Goal: Entertainment & Leisure: Browse casually

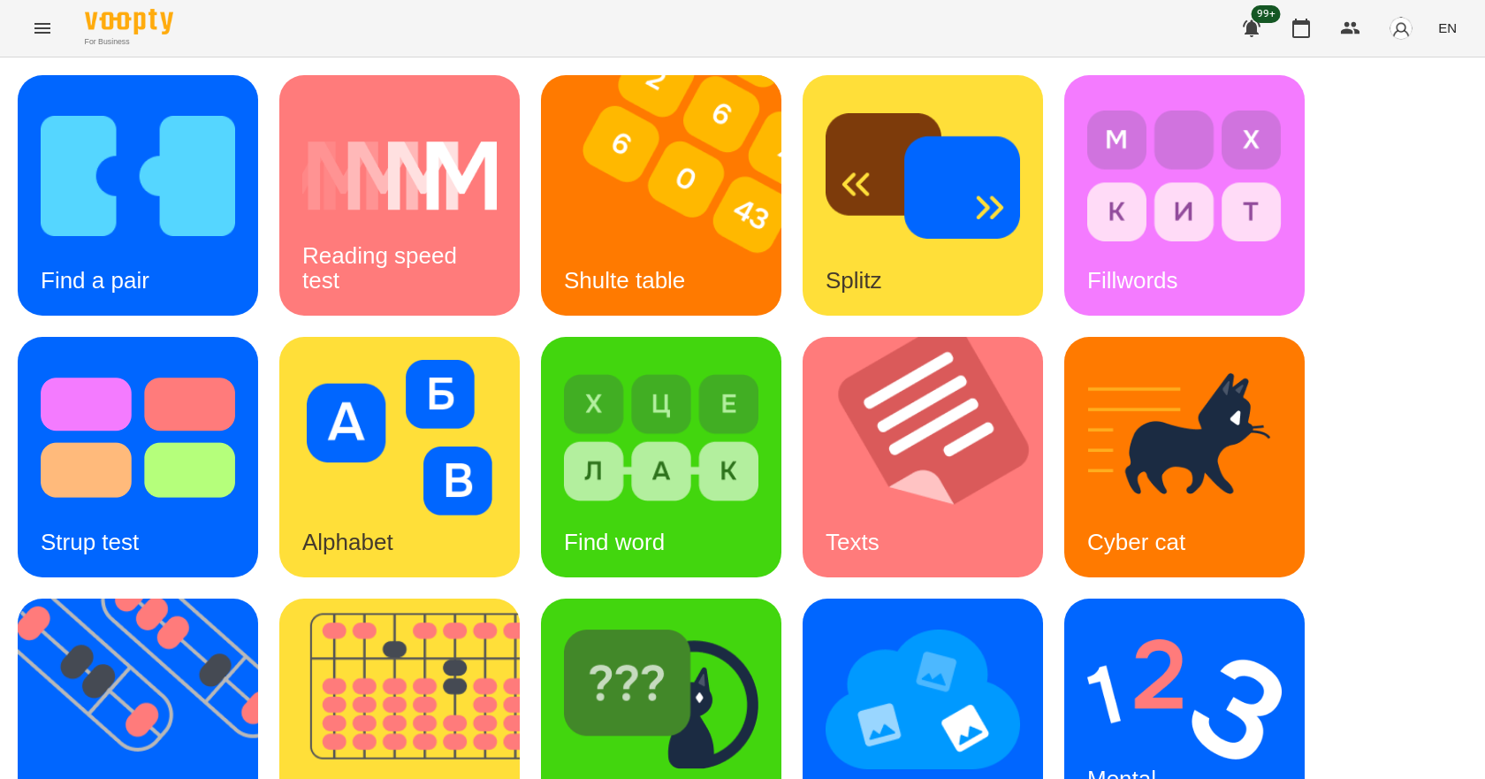
click at [1450, 27] on span "EN" at bounding box center [1447, 28] width 19 height 19
click at [1436, 108] on div "Українська" at bounding box center [1414, 100] width 90 height 32
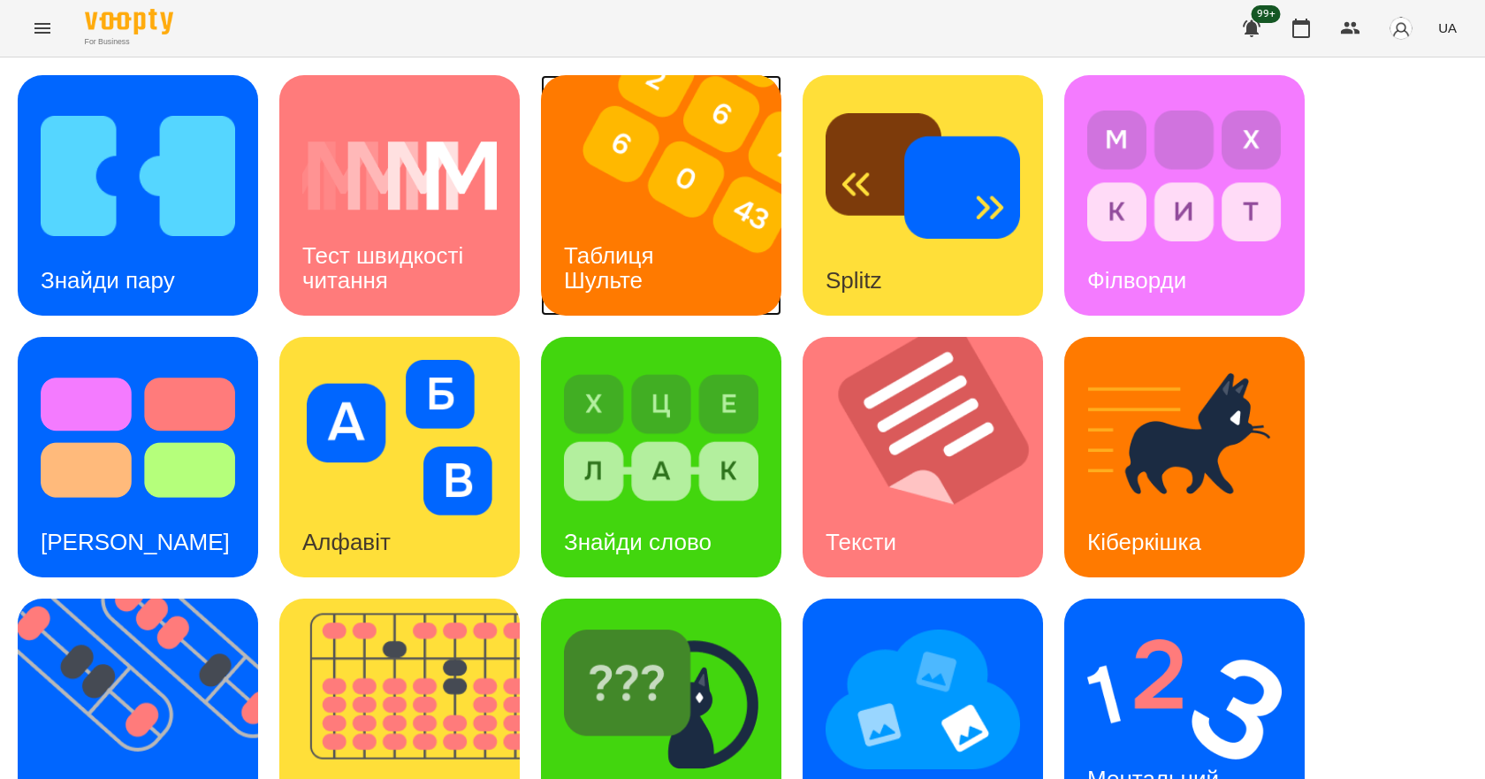
click at [646, 260] on h3 "Таблиця Шульте" at bounding box center [612, 267] width 96 height 50
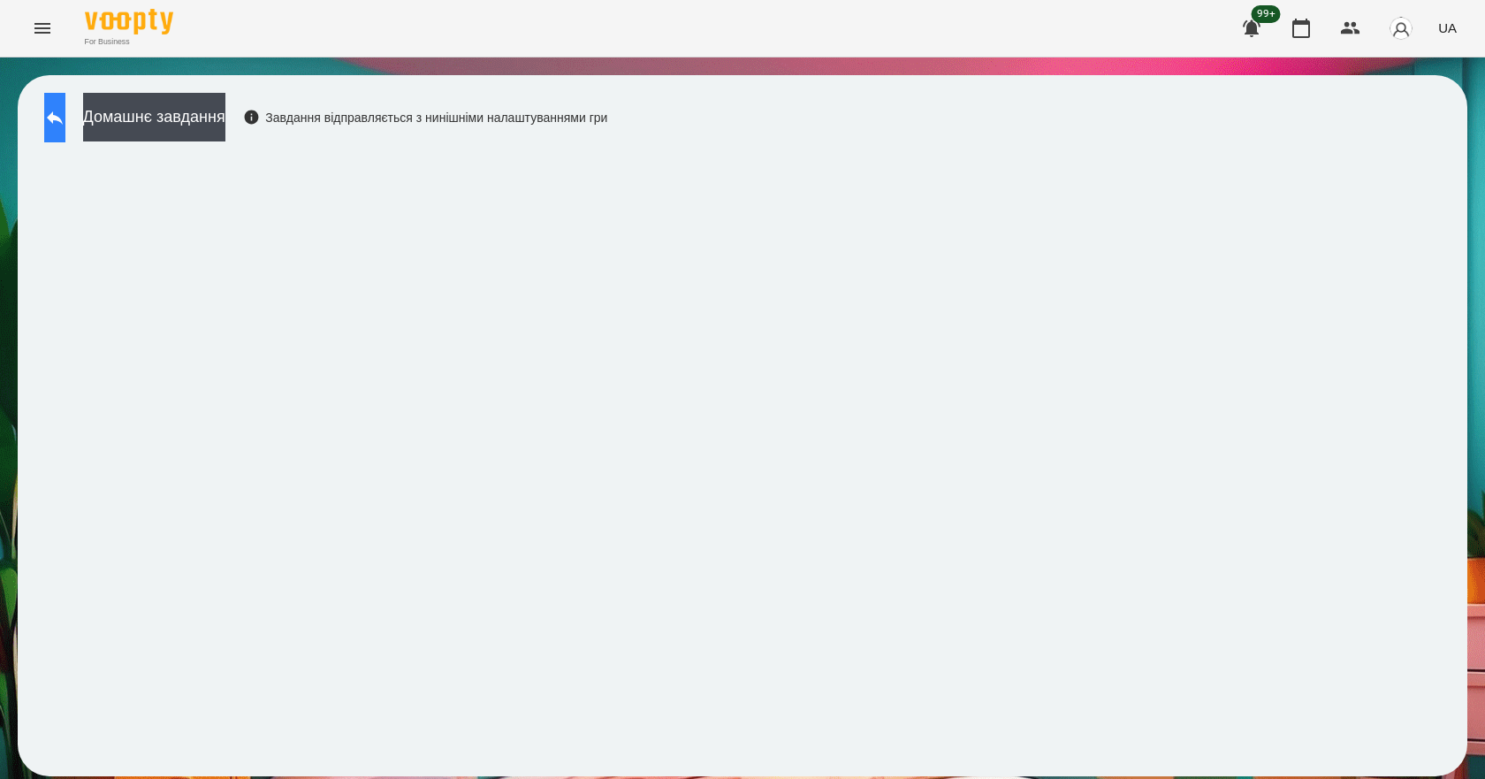
click at [65, 120] on button at bounding box center [54, 117] width 21 height 49
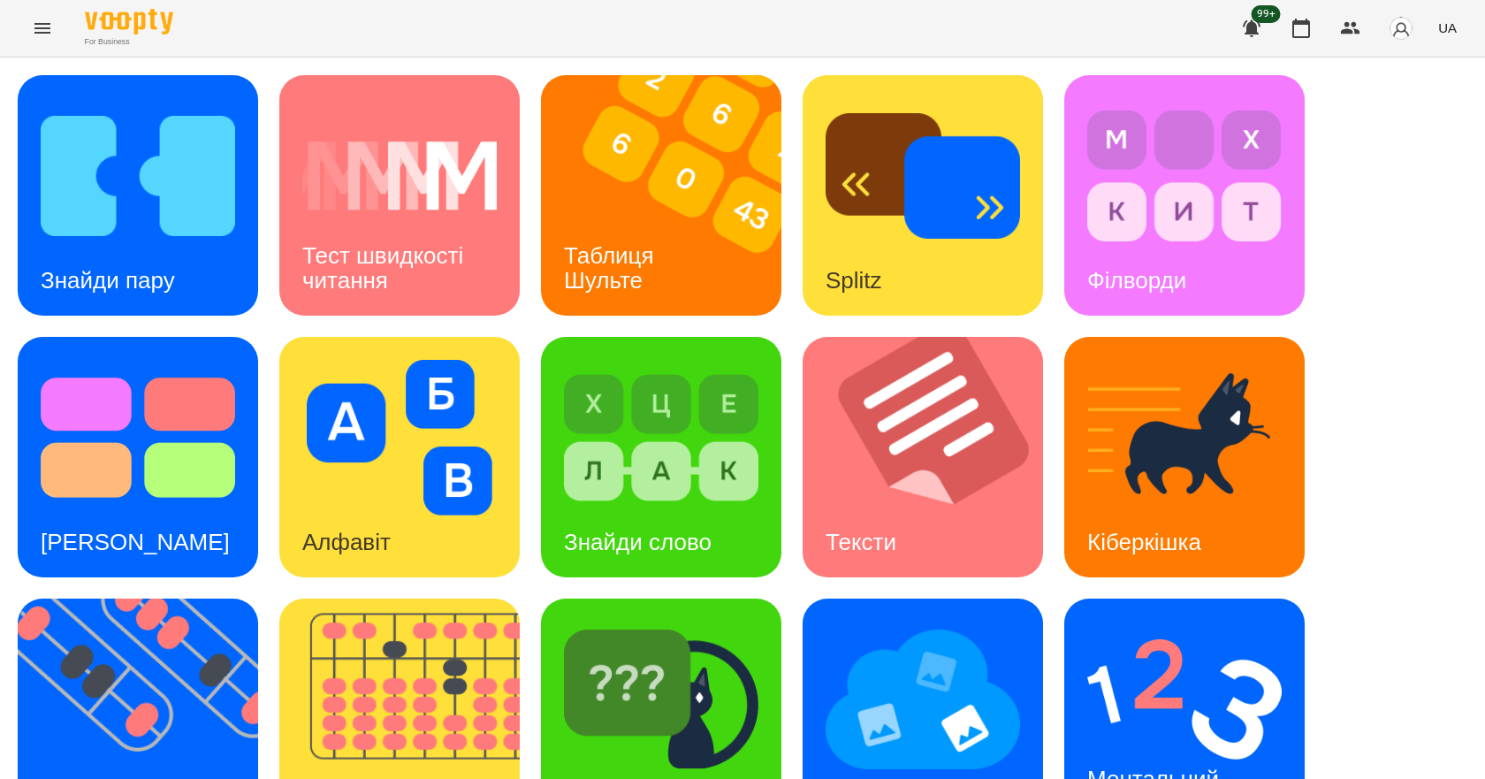
scroll to position [339, 0]
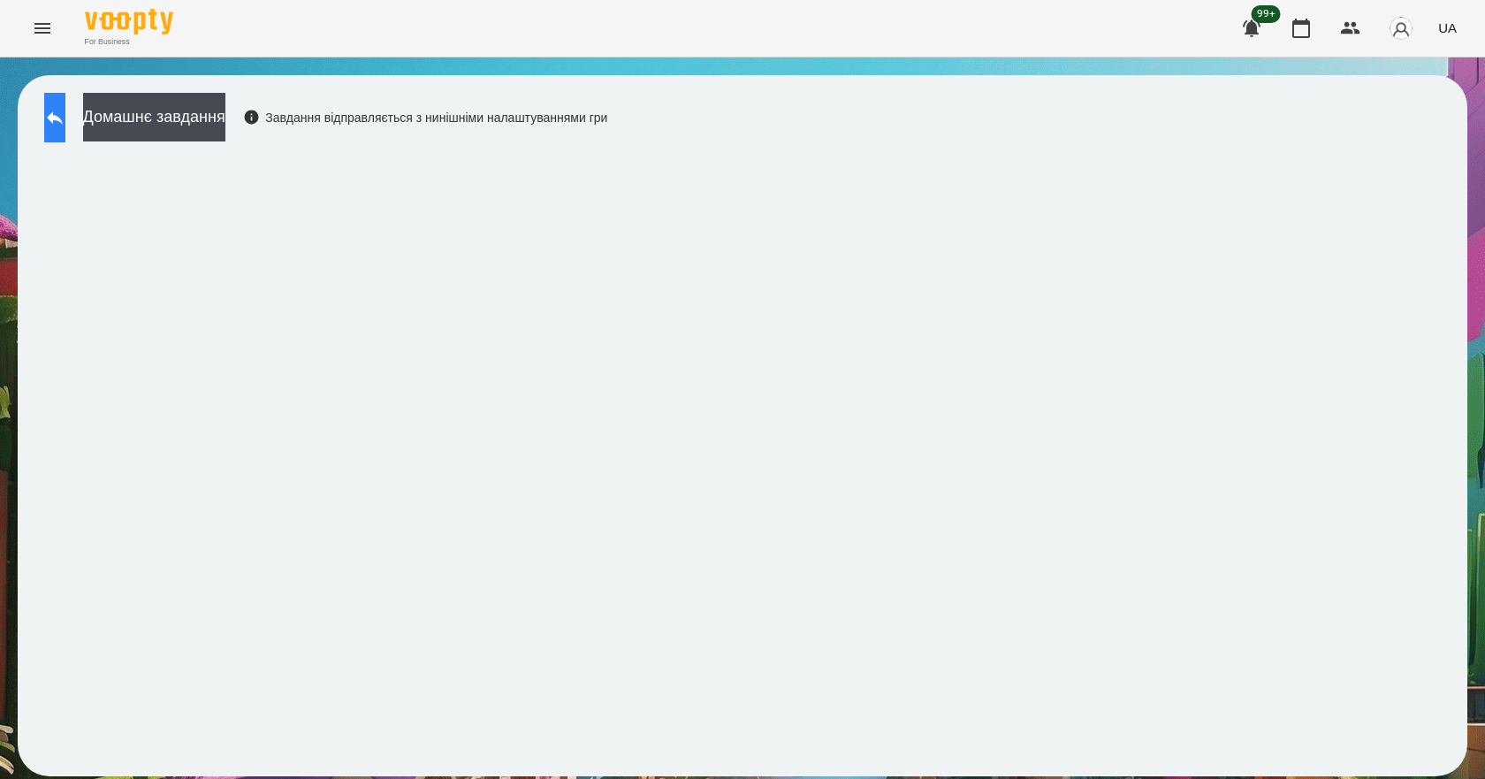
click at [65, 109] on icon at bounding box center [54, 117] width 21 height 21
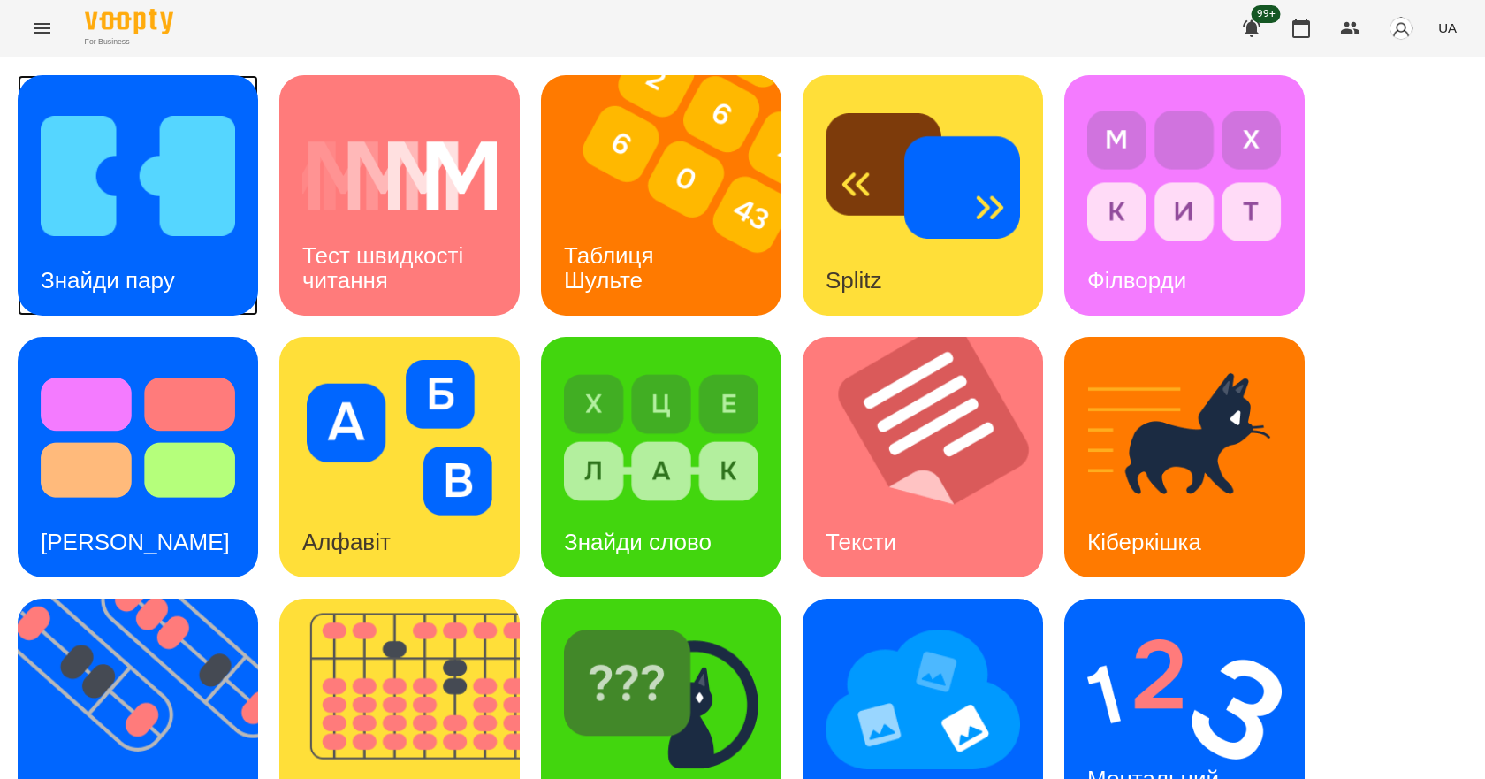
click at [116, 177] on img at bounding box center [138, 176] width 194 height 156
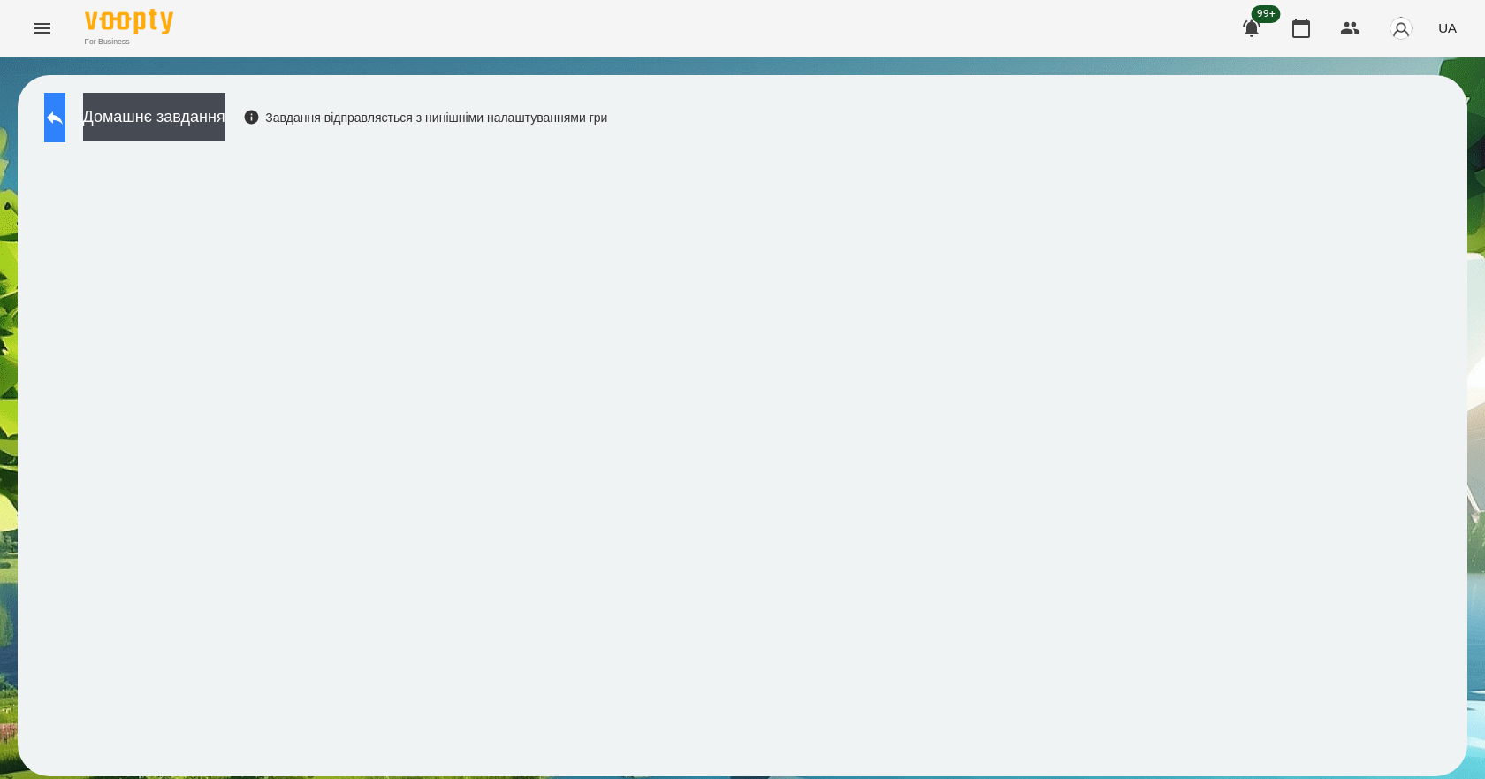
click at [63, 114] on icon at bounding box center [55, 117] width 16 height 13
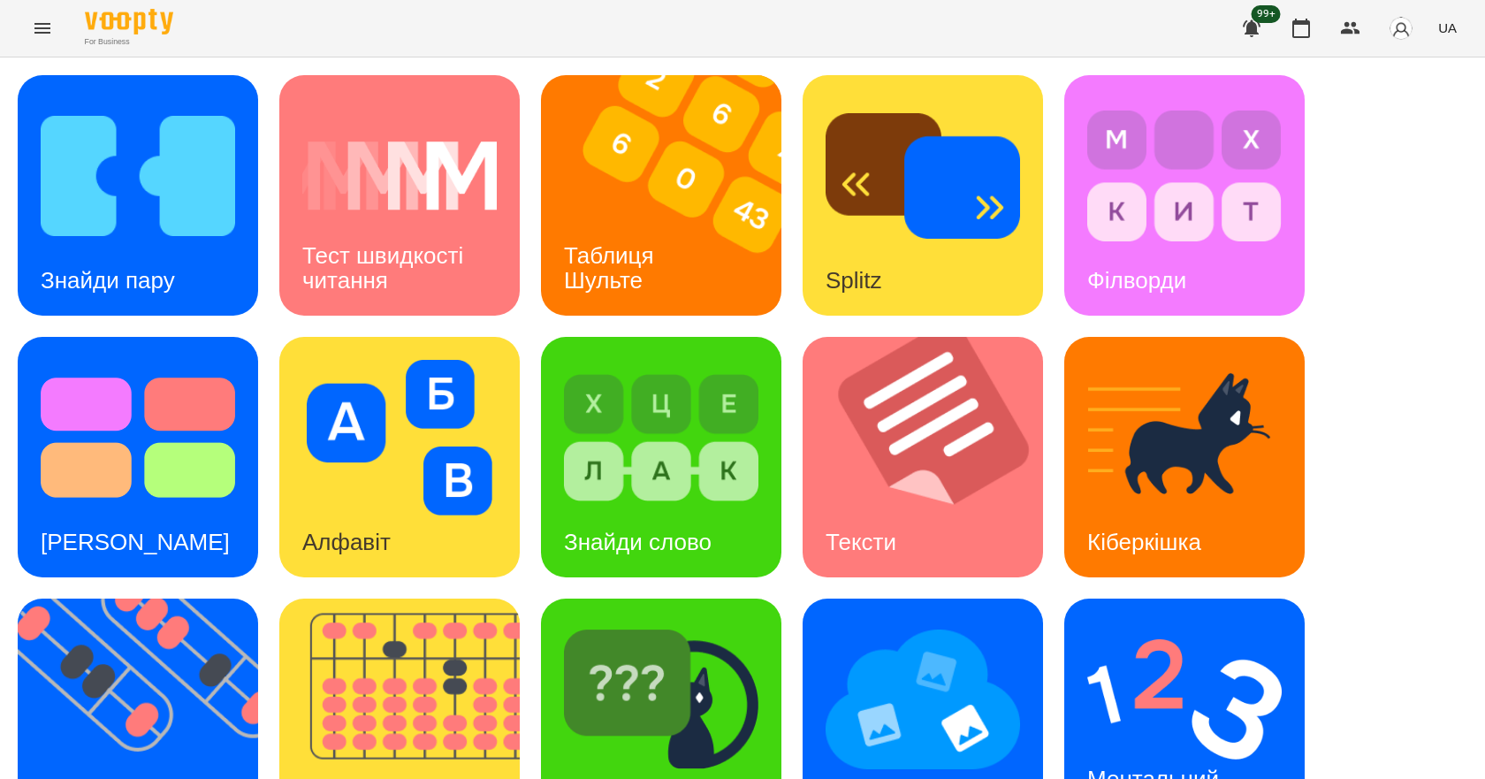
scroll to position [339, 0]
click at [1184, 744] on div "Ментальний рахунок" at bounding box center [1156, 791] width 184 height 95
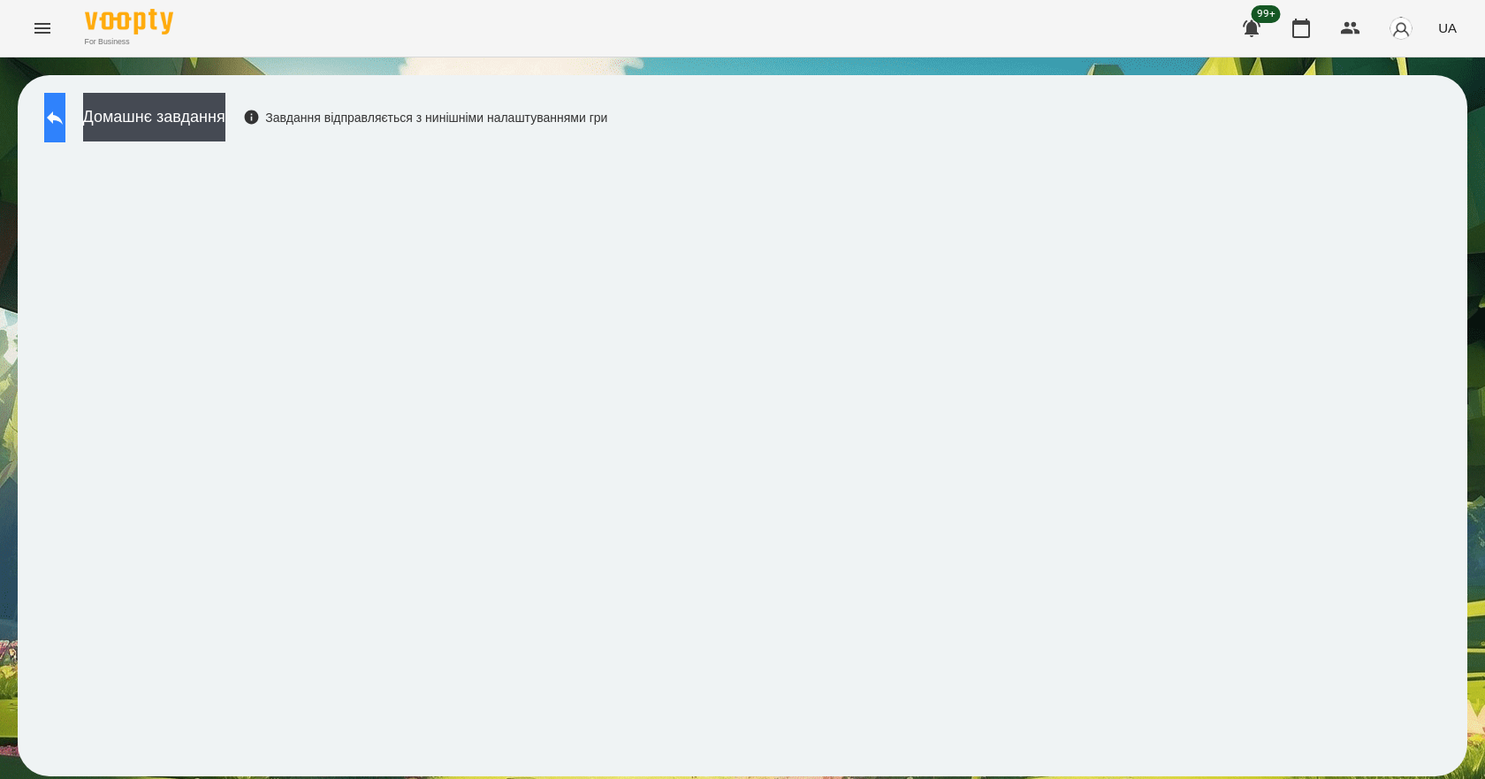
click at [65, 132] on button at bounding box center [54, 117] width 21 height 49
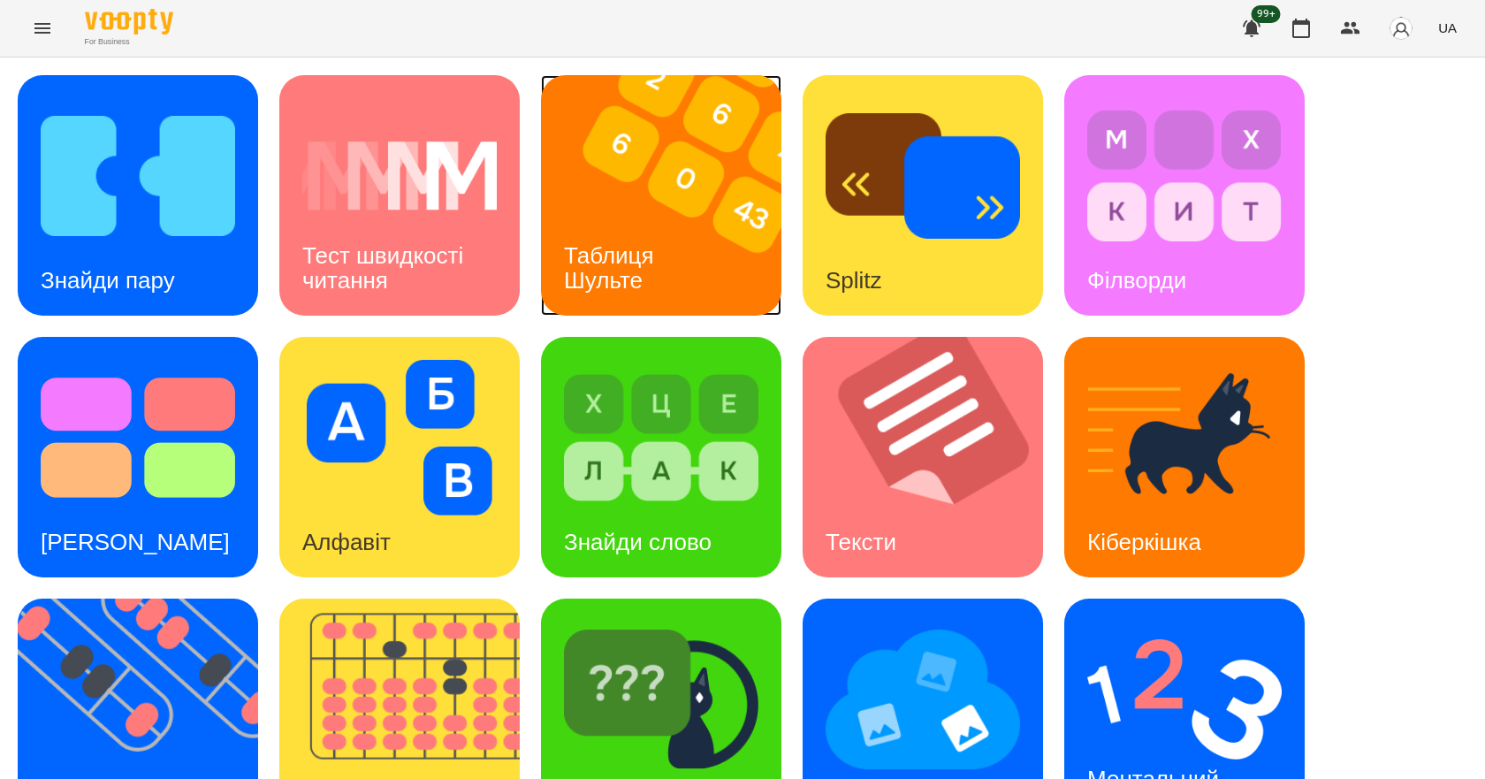
click at [589, 278] on h3 "Таблиця Шульте" at bounding box center [612, 267] width 96 height 50
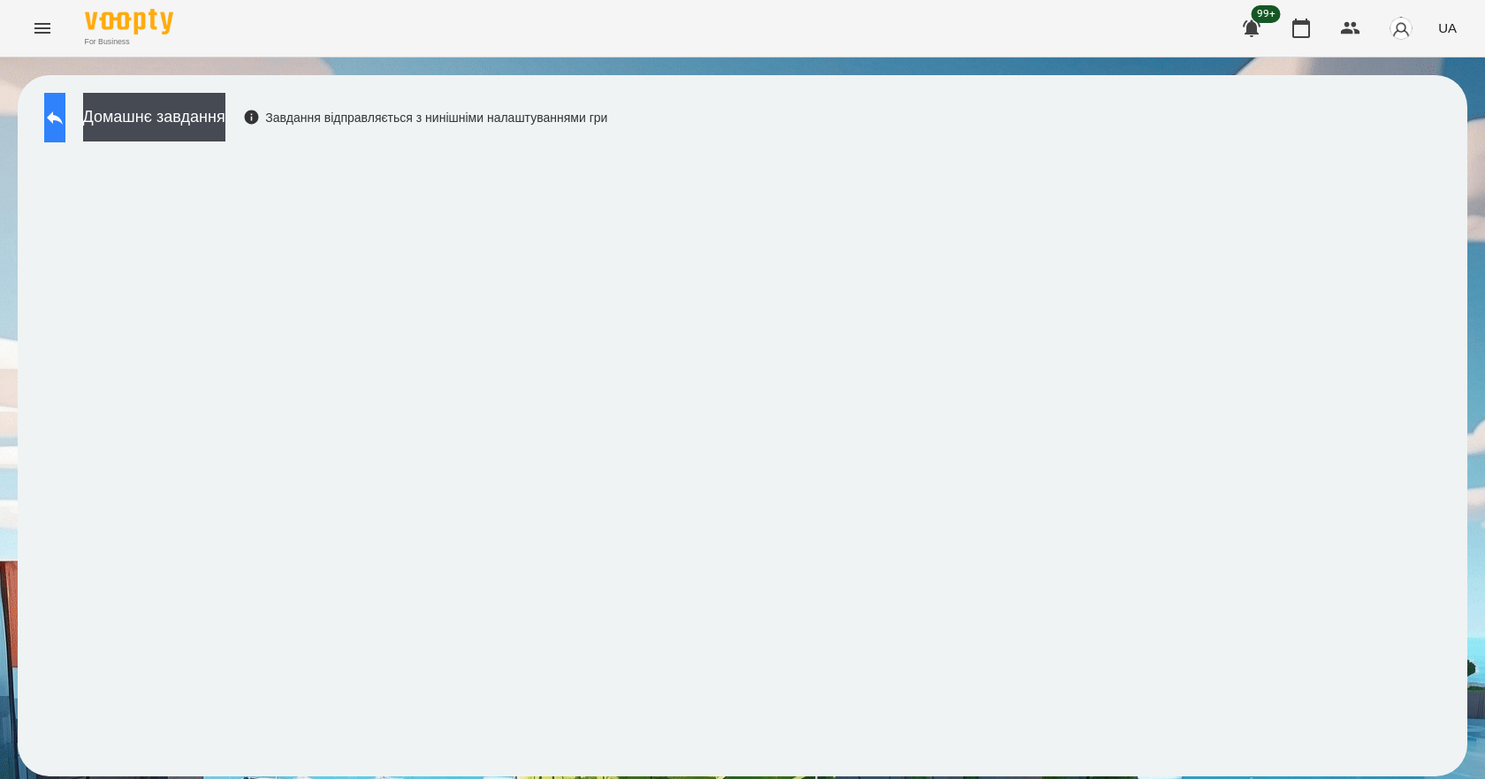
click at [65, 124] on icon at bounding box center [54, 117] width 21 height 21
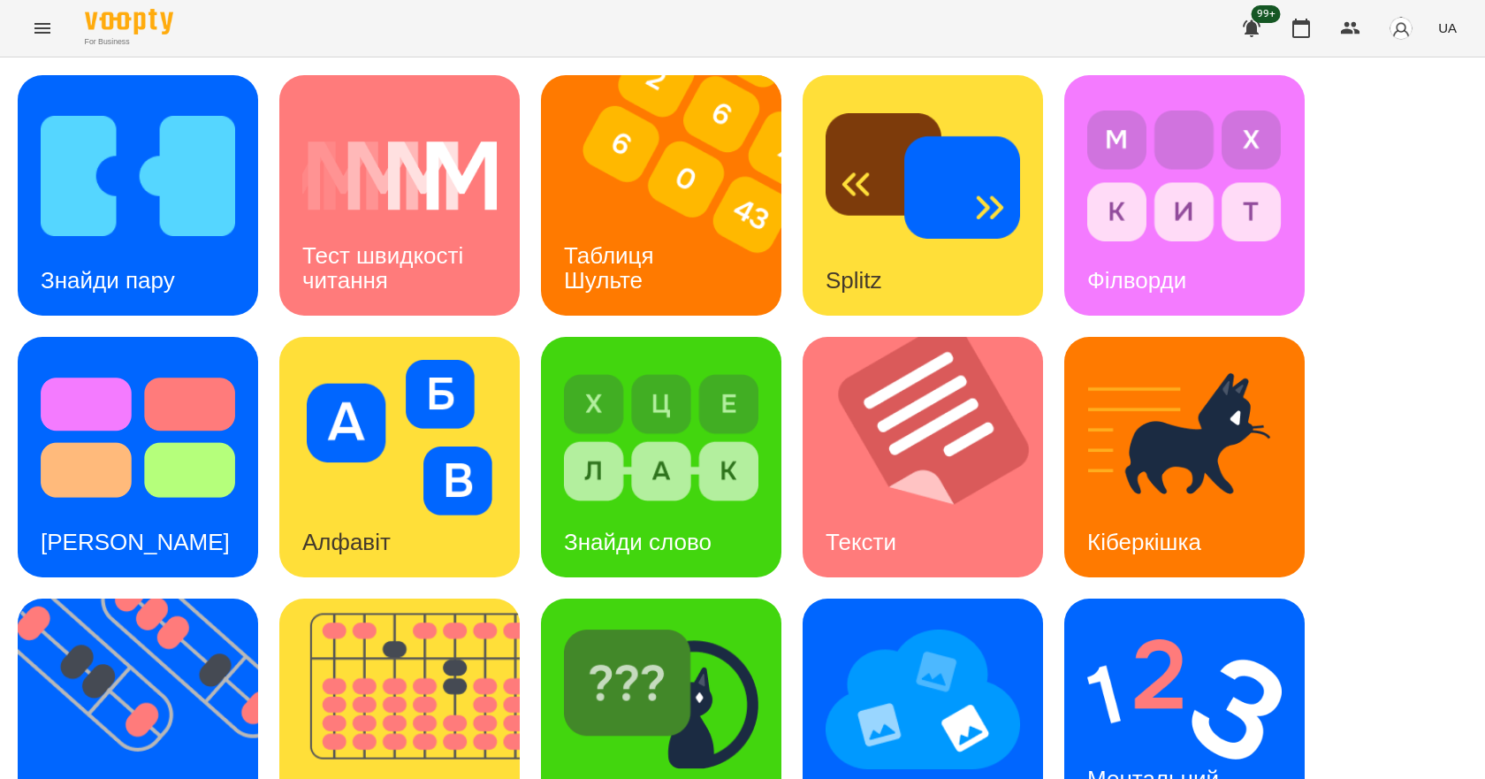
scroll to position [339, 0]
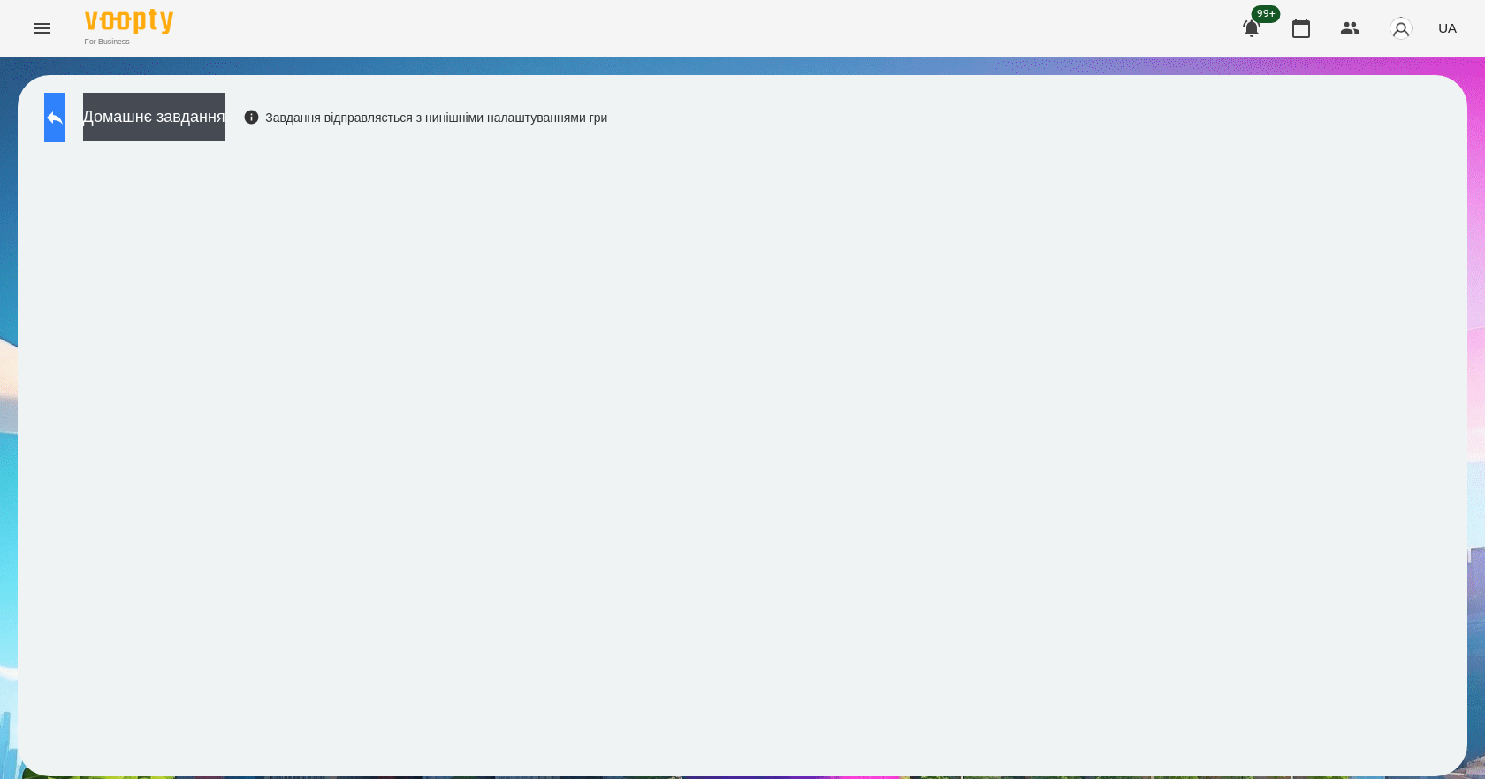
click at [63, 120] on icon at bounding box center [55, 117] width 16 height 13
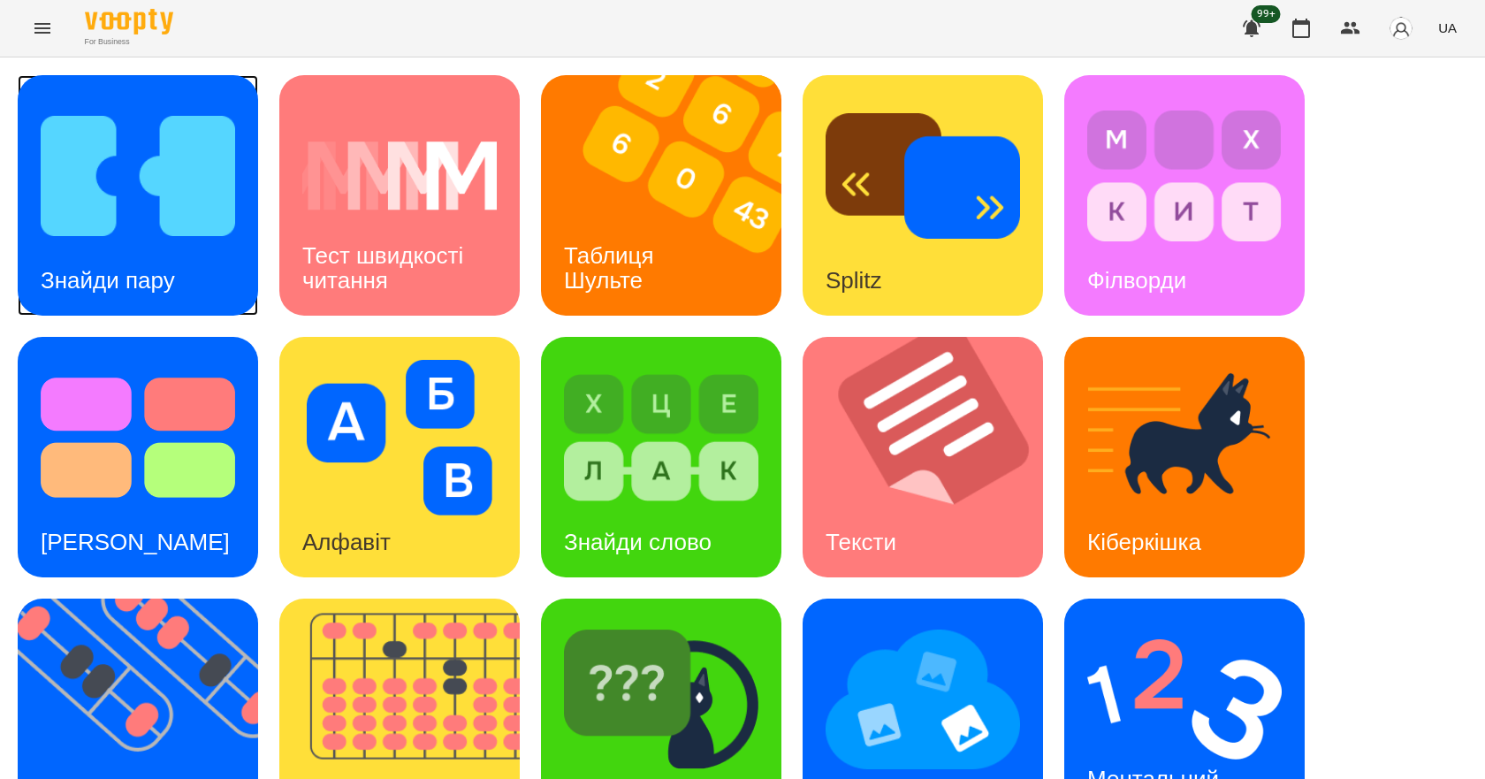
click at [121, 219] on img at bounding box center [138, 176] width 194 height 156
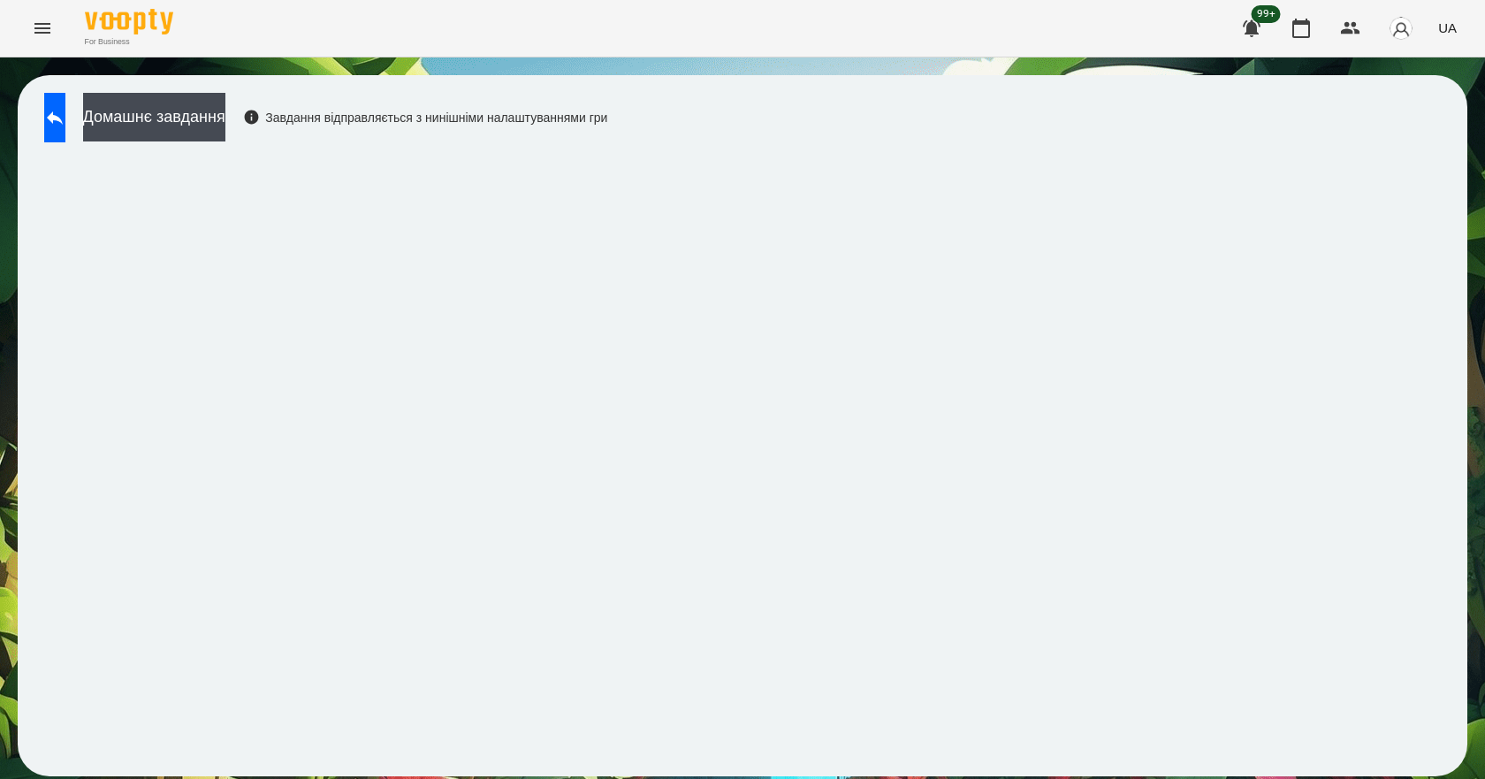
click at [0, 585] on div "Домашнє завдання Завдання відправляється з нинішніми налаштуваннями гри" at bounding box center [742, 425] width 1485 height 736
click at [65, 125] on button at bounding box center [54, 117] width 21 height 49
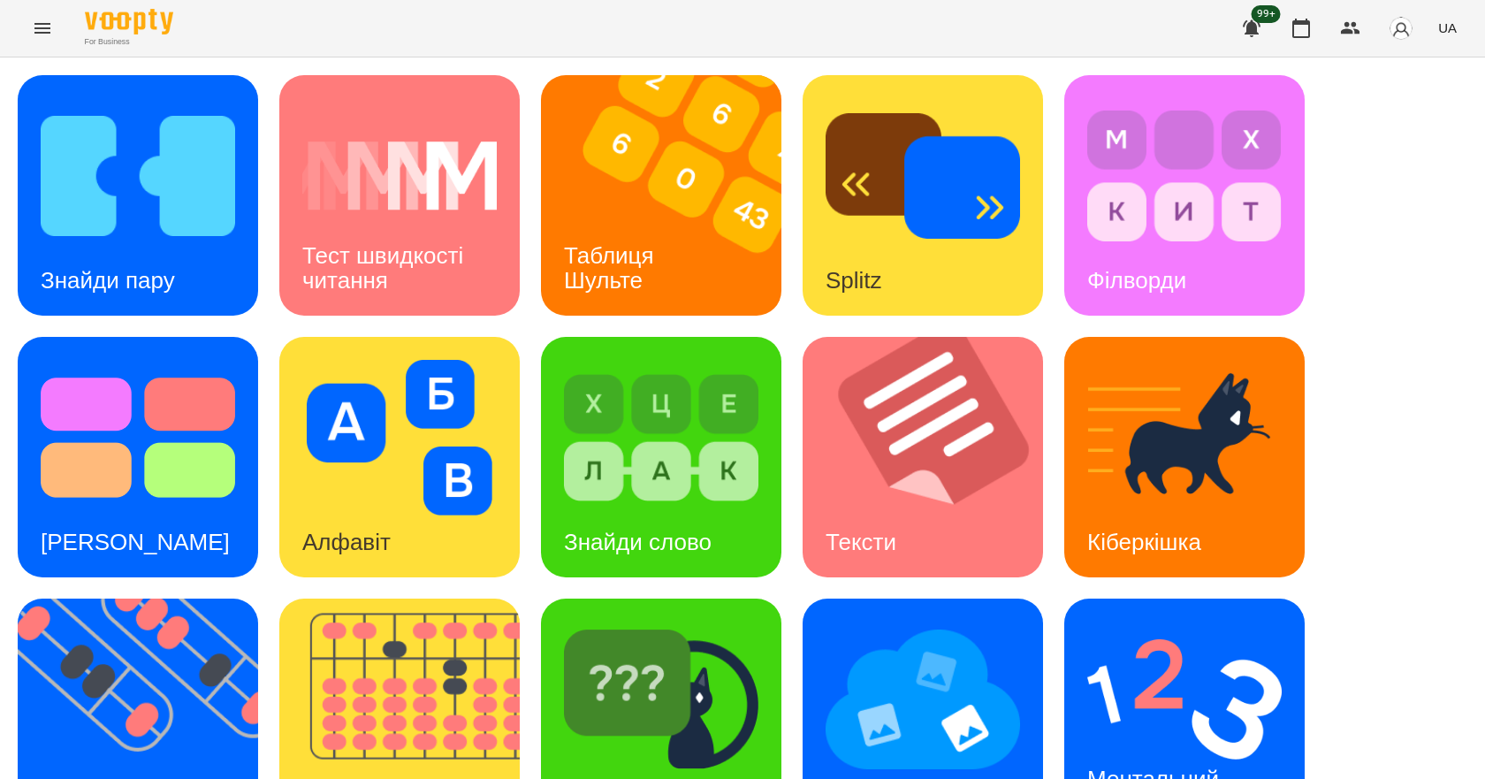
scroll to position [339, 0]
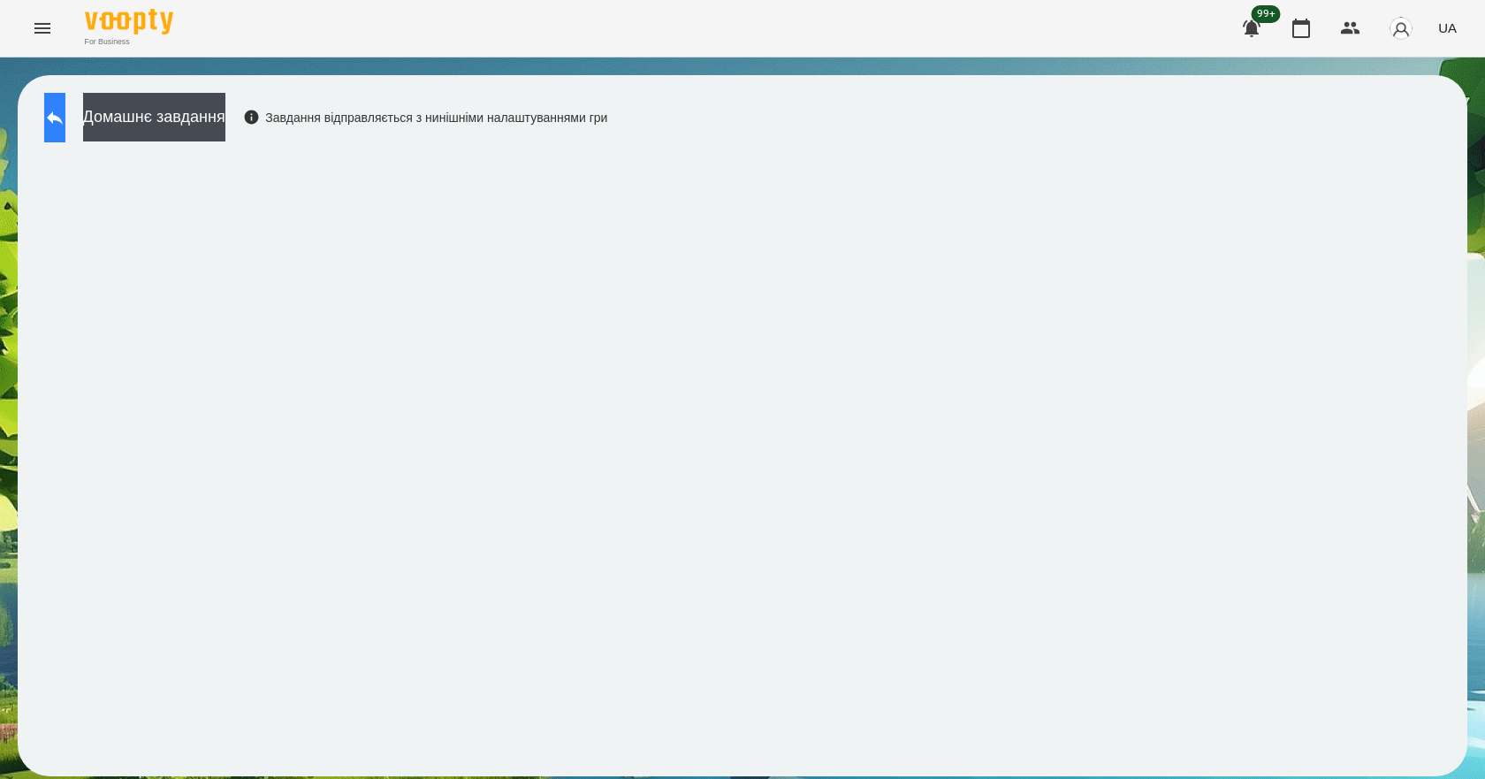
click at [65, 102] on button at bounding box center [54, 117] width 21 height 49
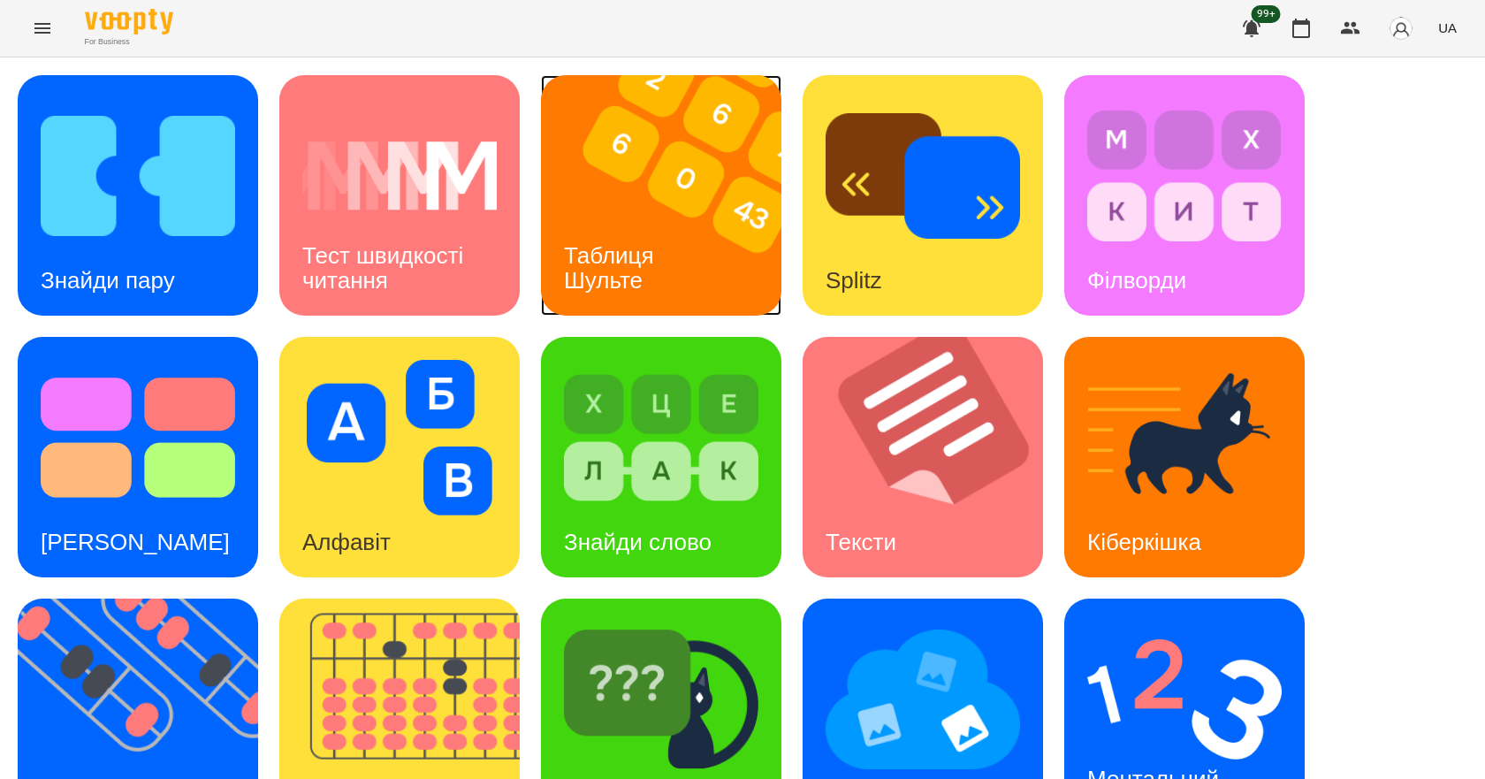
click at [715, 209] on img at bounding box center [672, 195] width 263 height 240
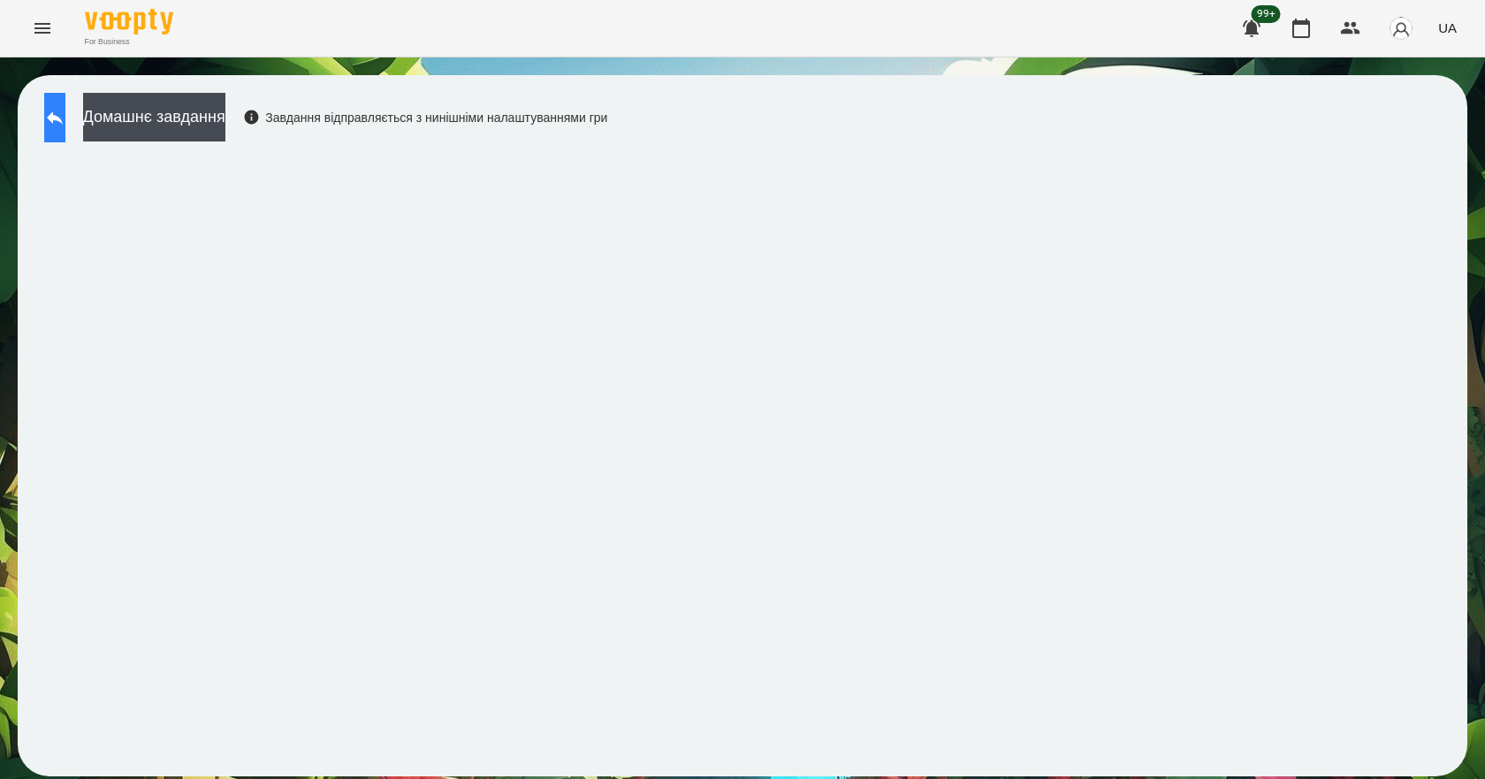
click at [49, 134] on button at bounding box center [54, 117] width 21 height 49
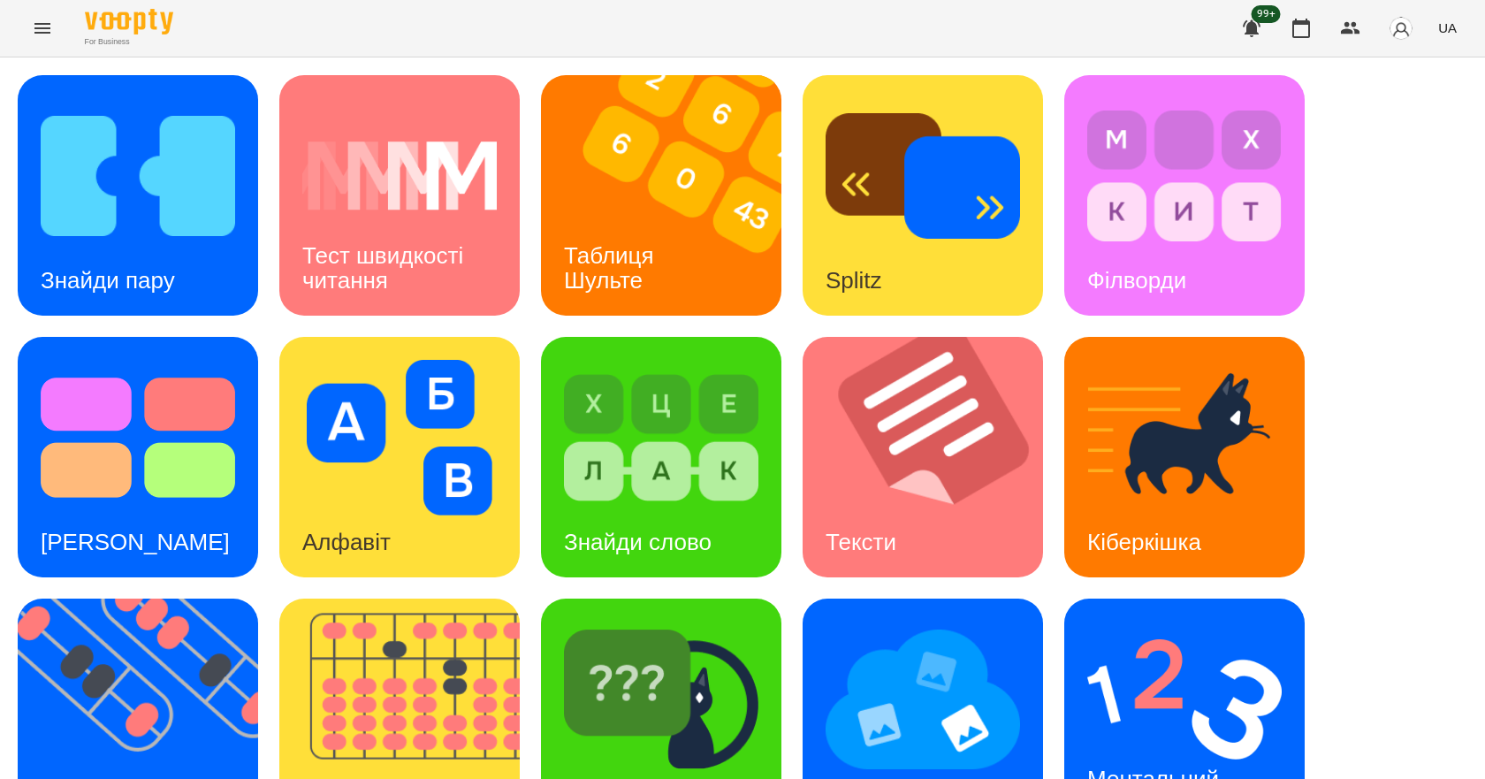
scroll to position [265, 0]
click at [1177, 744] on div "Ментальний рахунок" at bounding box center [1156, 791] width 184 height 95
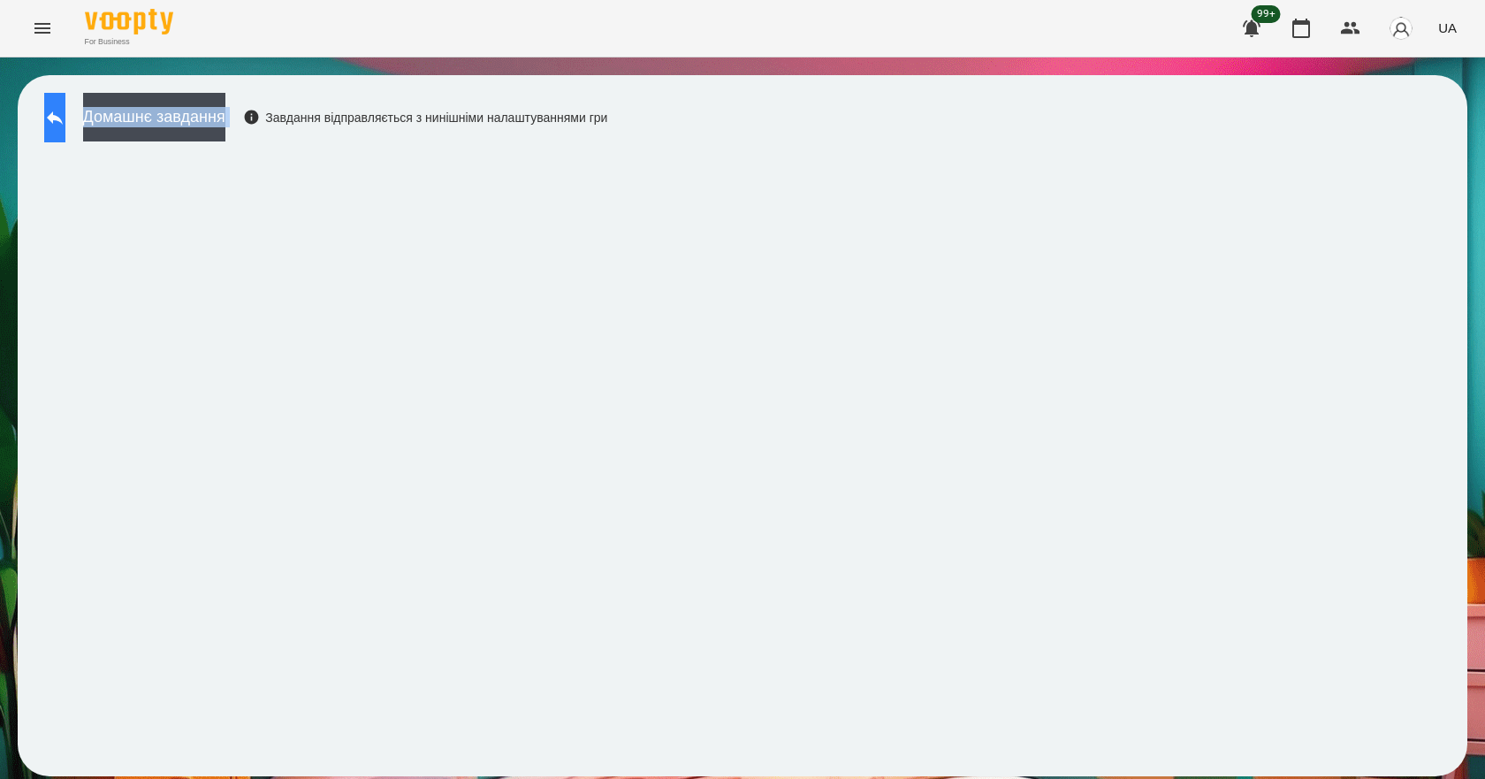
click at [65, 132] on button at bounding box center [54, 117] width 21 height 49
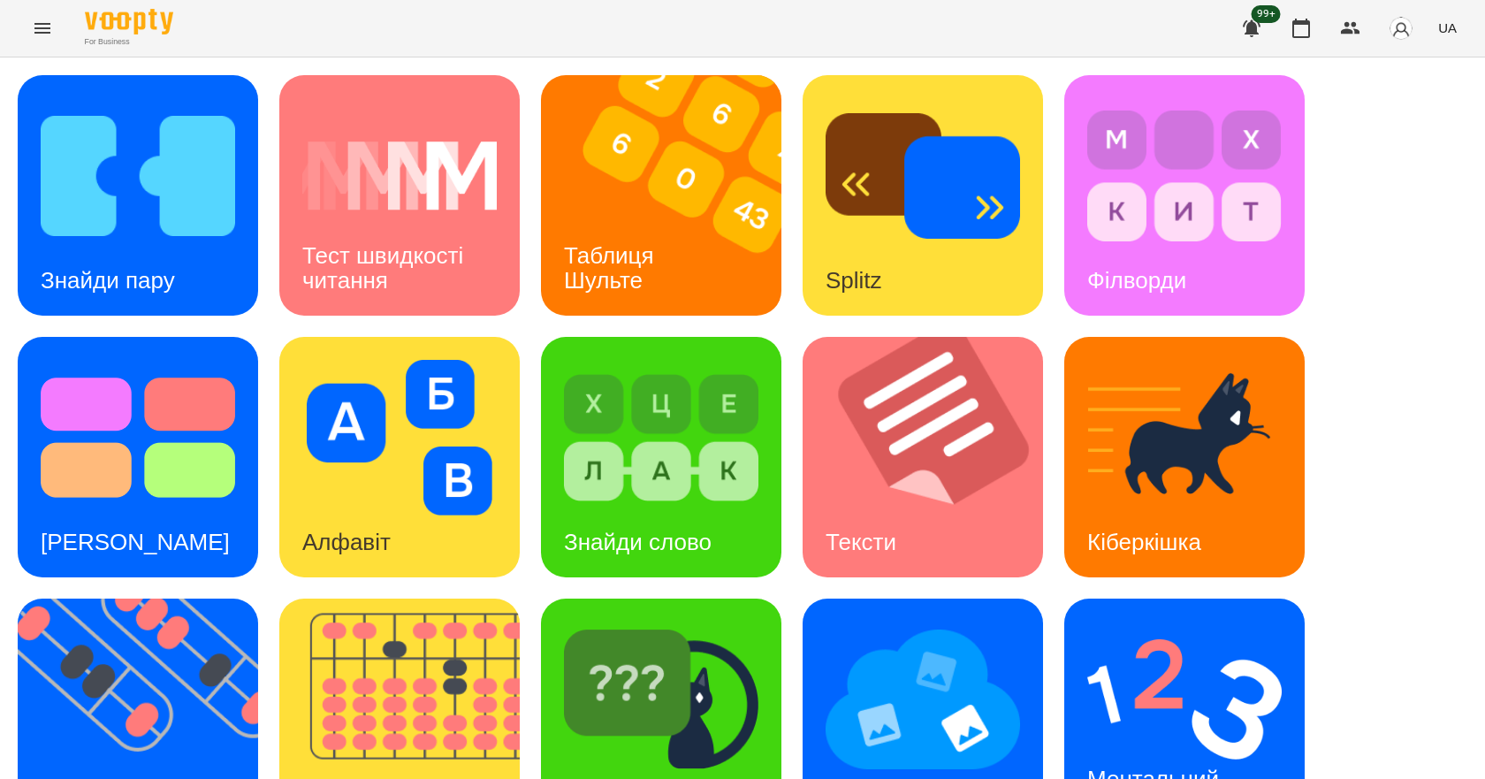
scroll to position [339, 0]
click at [801, 613] on div "Знайди пару Тест швидкості читання Таблиця Шульте Splitz Філворди Тест Струпа А…" at bounding box center [743, 587] width 1450 height 1025
click at [192, 232] on img at bounding box center [138, 176] width 194 height 156
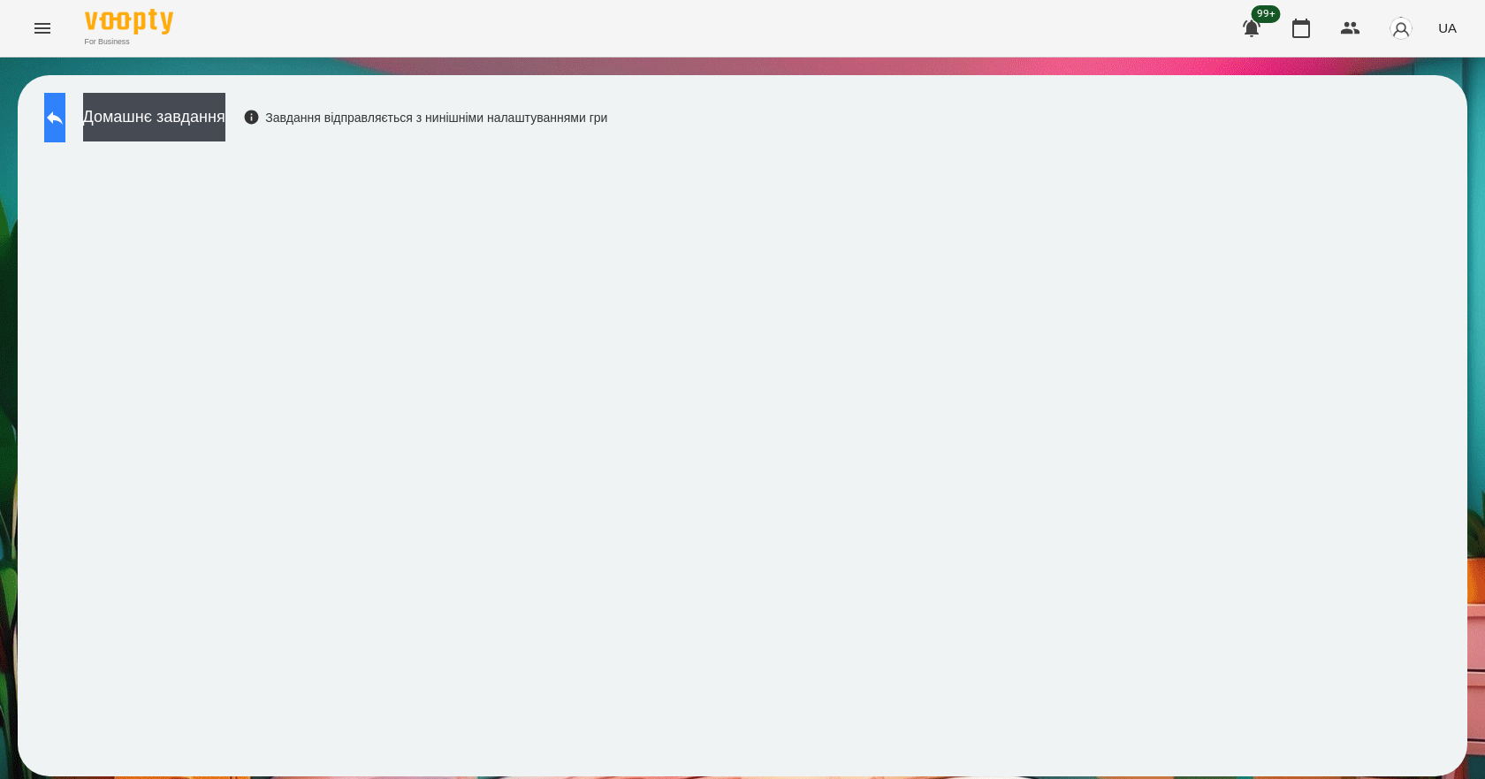
click at [61, 117] on button at bounding box center [54, 117] width 21 height 49
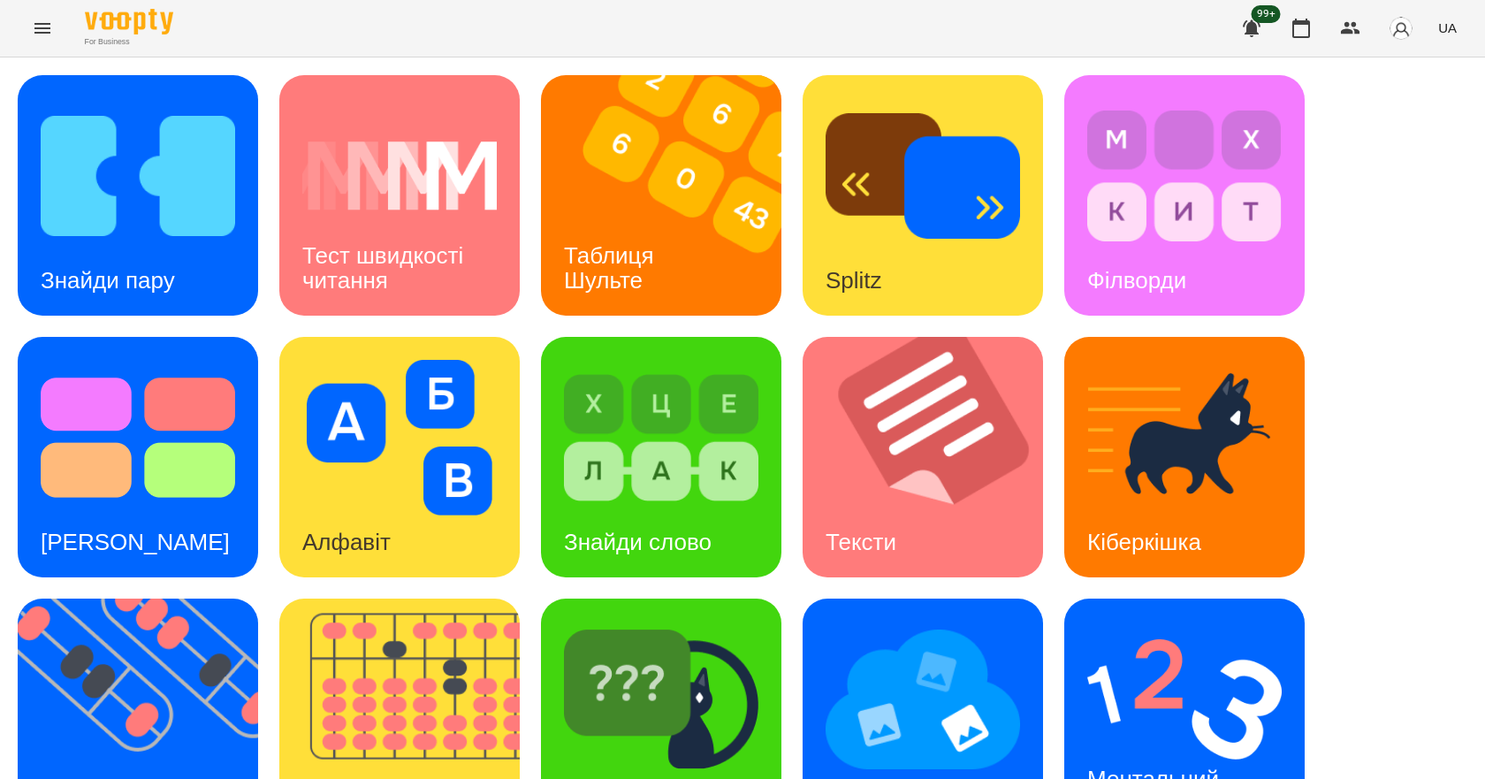
click at [1442, 25] on span "UA" at bounding box center [1447, 28] width 19 height 19
click at [1416, 58] on div "English" at bounding box center [1414, 68] width 90 height 32
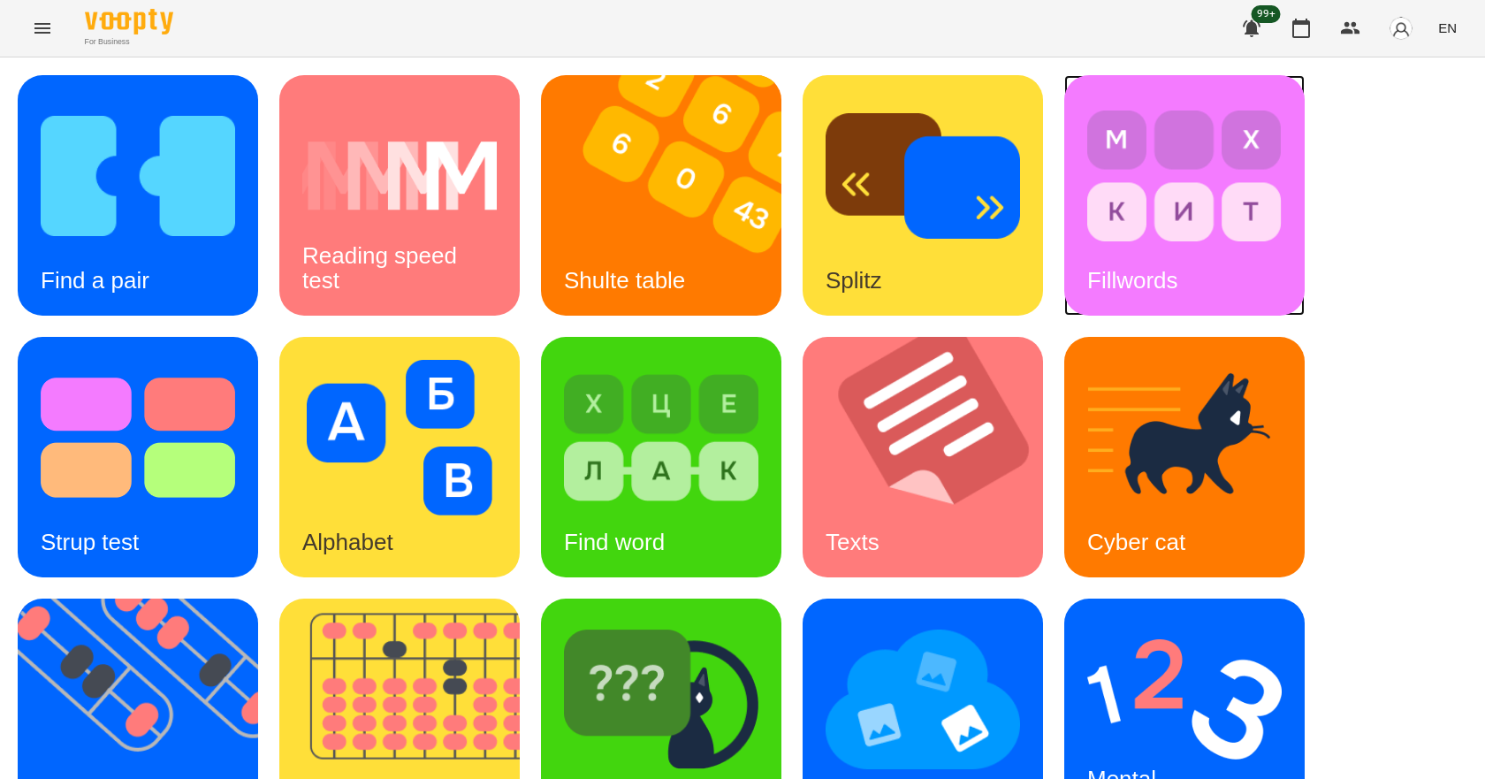
click at [1206, 194] on img at bounding box center [1184, 176] width 194 height 156
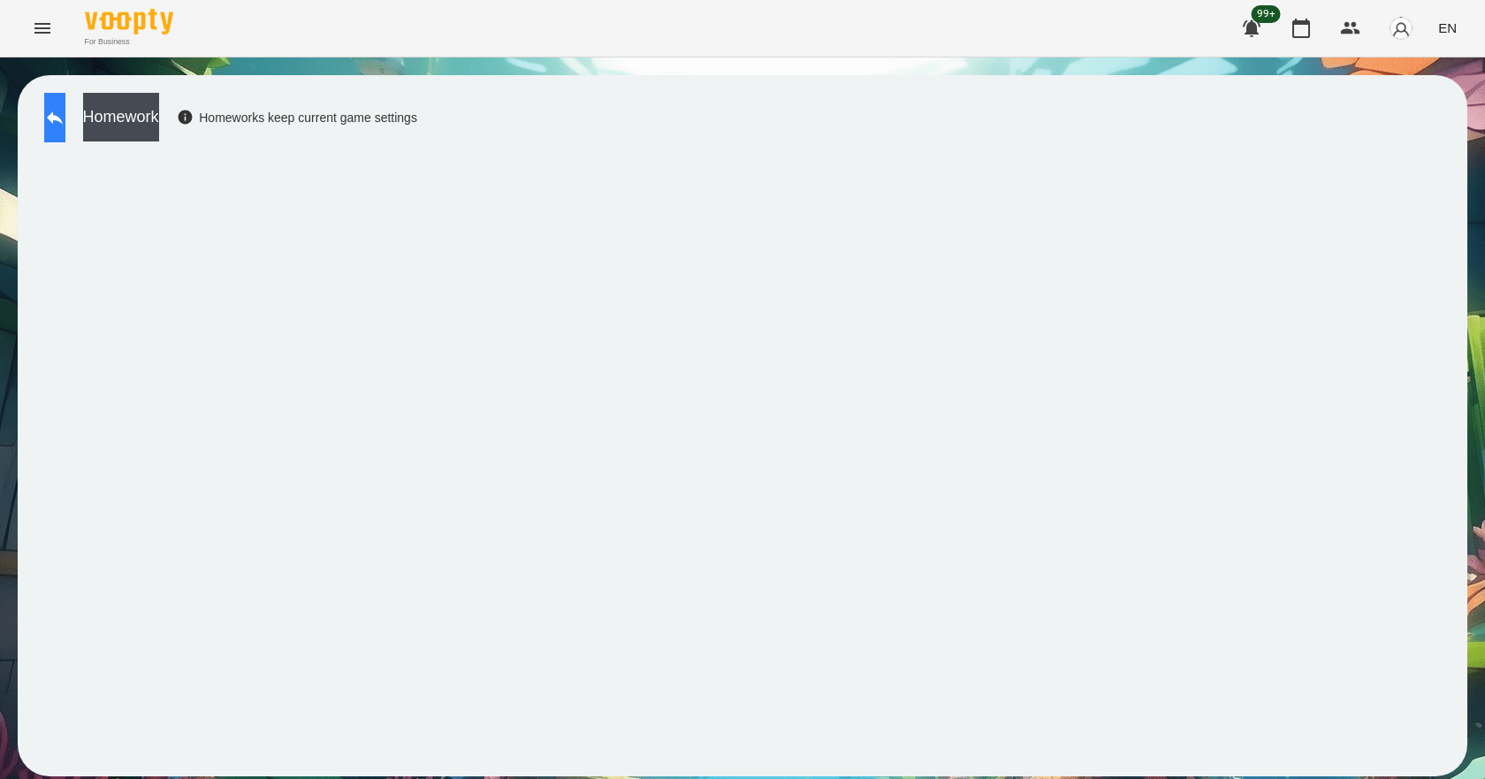
click at [63, 118] on icon at bounding box center [55, 117] width 16 height 13
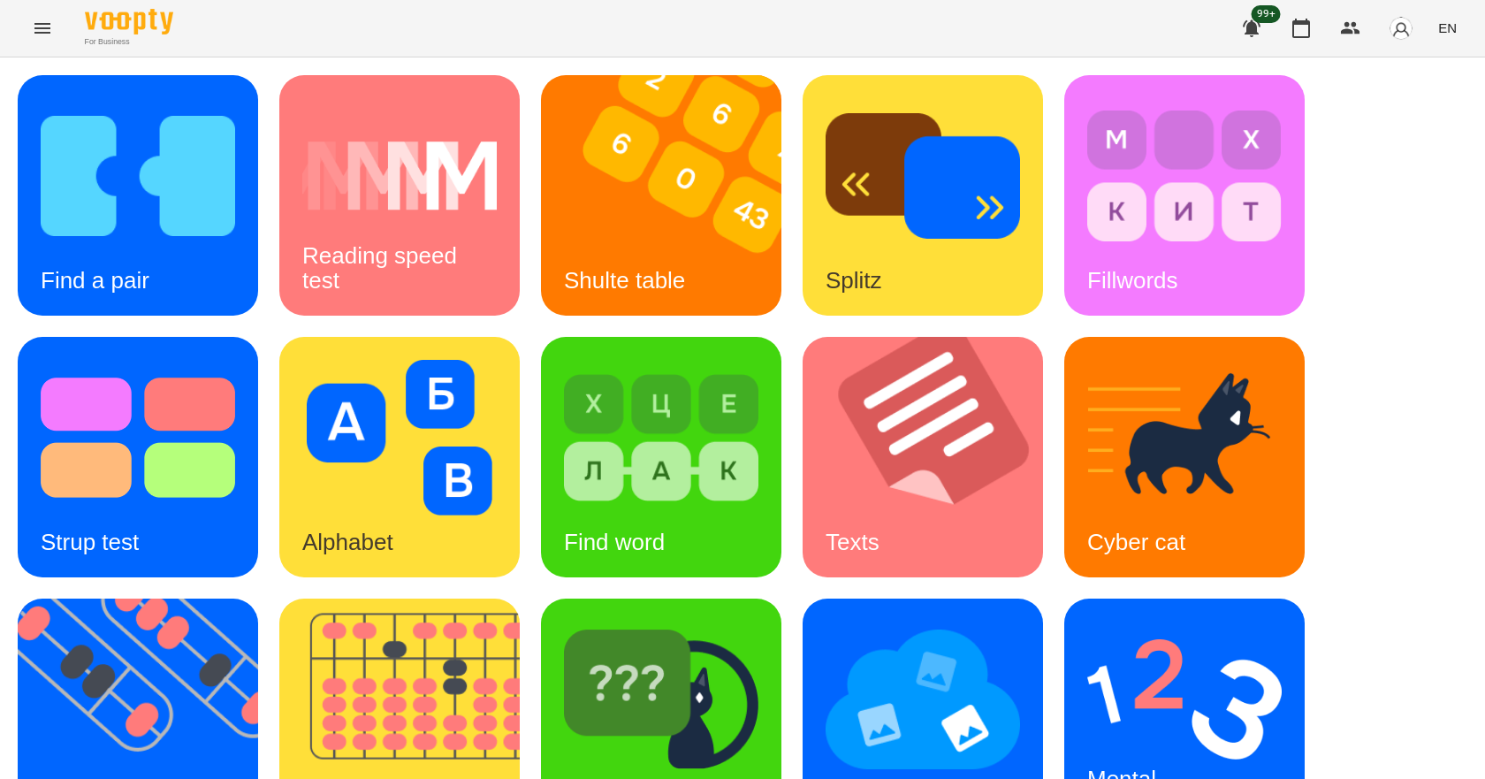
scroll to position [339, 0]
click at [1207, 621] on img at bounding box center [1184, 699] width 194 height 156
